Goal: Task Accomplishment & Management: Complete application form

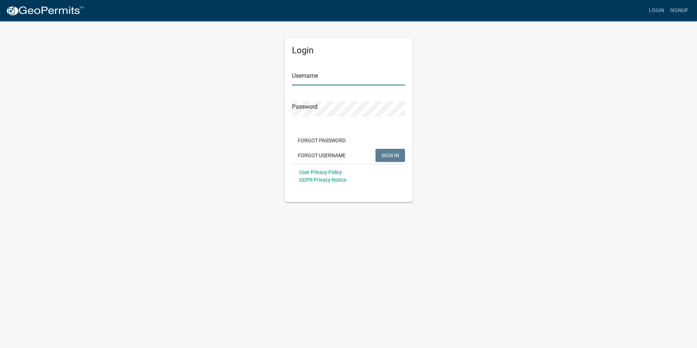
click at [306, 79] on input "Username" at bounding box center [348, 77] width 113 height 15
click at [314, 78] on input "Username" at bounding box center [348, 77] width 113 height 15
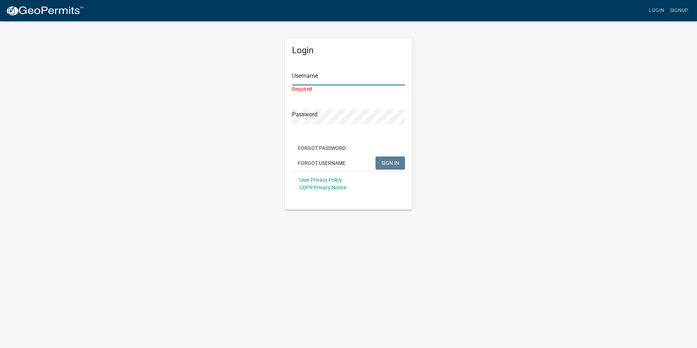
click at [325, 77] on input "Username" at bounding box center [348, 77] width 113 height 15
paste input "info@cityofluverne.org"
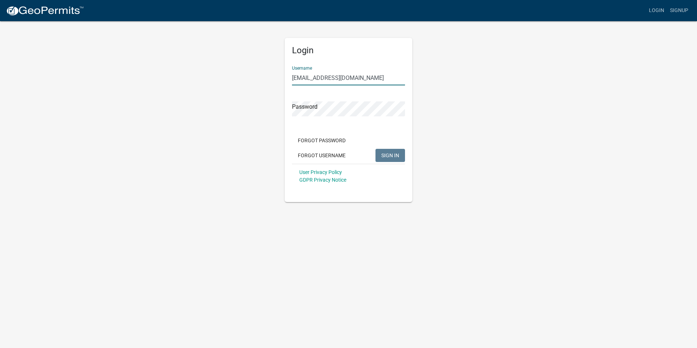
type input "info@cityofluverne.org"
click at [392, 159] on button "SIGN IN" at bounding box center [390, 155] width 30 height 13
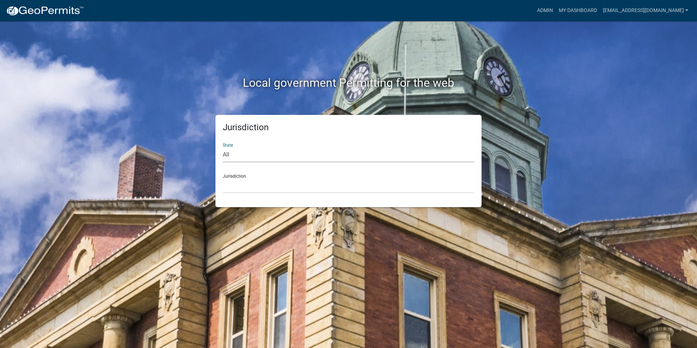
click at [230, 157] on select "All Colorado Georgia Indiana Iowa Kansas Minnesota Ohio South Carolina Wisconsin" at bounding box center [348, 154] width 251 height 15
select select "Minnesota"
click at [223, 147] on select "All Colorado Georgia Indiana Iowa Kansas Minnesota Ohio South Carolina Wisconsin" at bounding box center [348, 154] width 251 height 15
click at [237, 189] on select "Becker County, Minnesota Benton County, Minnesota Carlton County, Minnesota Cit…" at bounding box center [348, 185] width 251 height 15
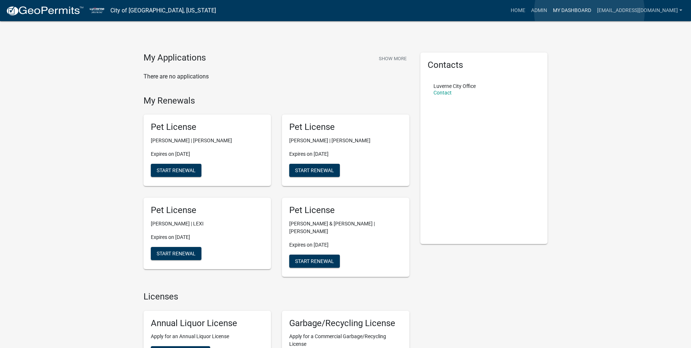
click at [590, 12] on link "My Dashboard" at bounding box center [572, 11] width 44 height 14
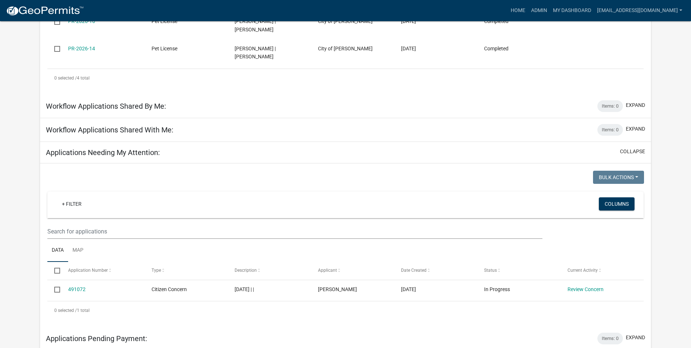
scroll to position [255, 0]
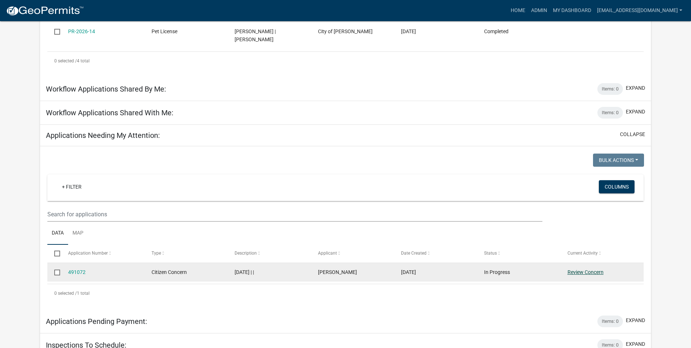
click at [593, 269] on link "Review Concern" at bounding box center [586, 272] width 36 height 6
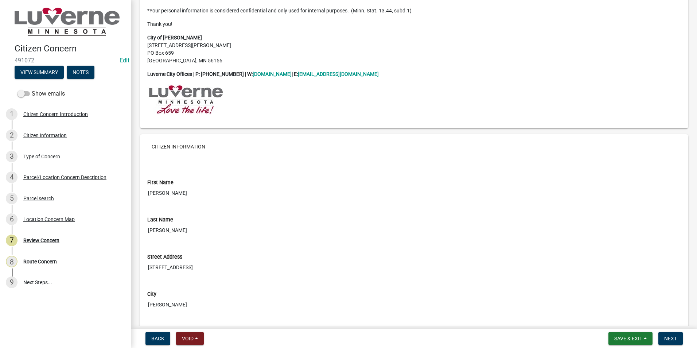
scroll to position [109, 0]
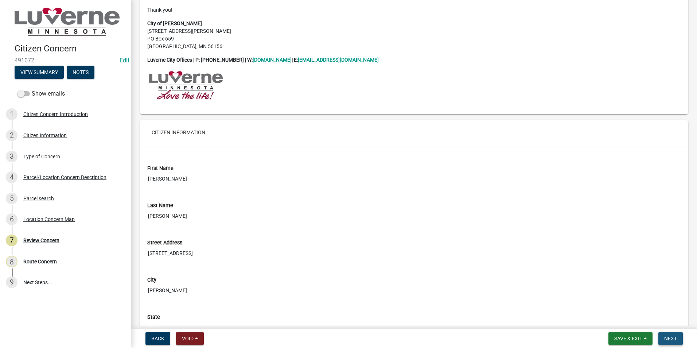
click at [673, 334] on button "Next" at bounding box center [670, 338] width 24 height 13
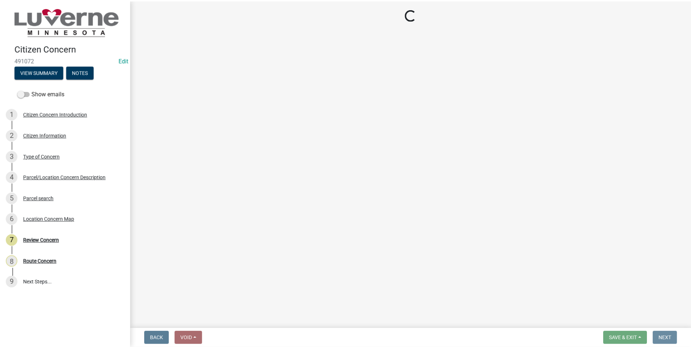
scroll to position [0, 0]
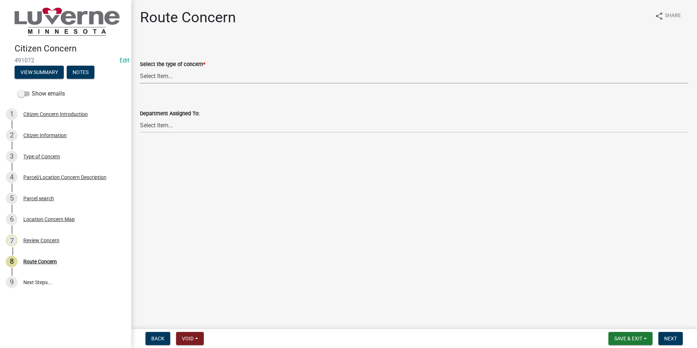
click at [162, 75] on select "Select Item... Street Lights Transformer Conditions Unknown Pole/Box on Private…" at bounding box center [414, 75] width 548 height 15
click at [140, 68] on select "Select Item... Street Lights Transformer Conditions Unknown Pole/Box on Private…" at bounding box center [414, 75] width 548 height 15
select select "5d4a8d40-ca4d-4d3b-9092-858e9f40291f"
click at [168, 125] on select "Select Item... Front Office Electric Department Public Works Department Water/W…" at bounding box center [414, 125] width 548 height 15
click at [140, 118] on select "Select Item... Front Office Electric Department Public Works Department Water/W…" at bounding box center [414, 125] width 548 height 15
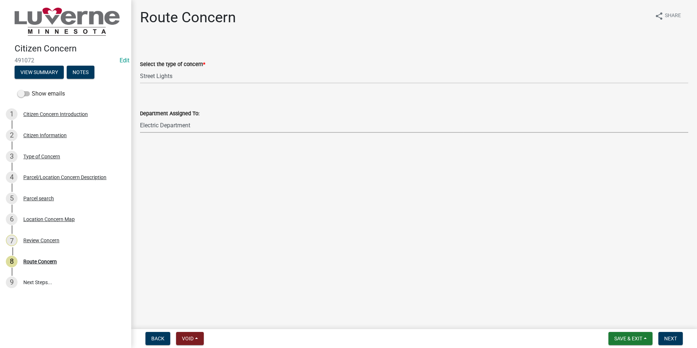
select select "a4a2a3e5-d7b3-4c73-80ab-8ffd1bbad428"
click at [672, 337] on span "Next" at bounding box center [670, 338] width 13 height 6
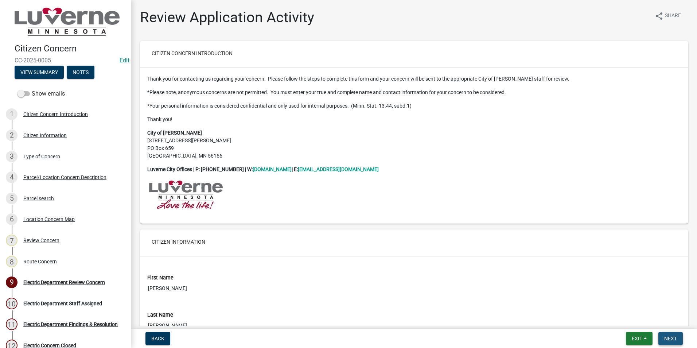
click at [669, 339] on span "Next" at bounding box center [670, 338] width 13 height 6
click at [634, 337] on span "Exit" at bounding box center [636, 338] width 11 height 6
click at [628, 321] on button "Save & Exit" at bounding box center [623, 318] width 58 height 17
